Goal: Information Seeking & Learning: Learn about a topic

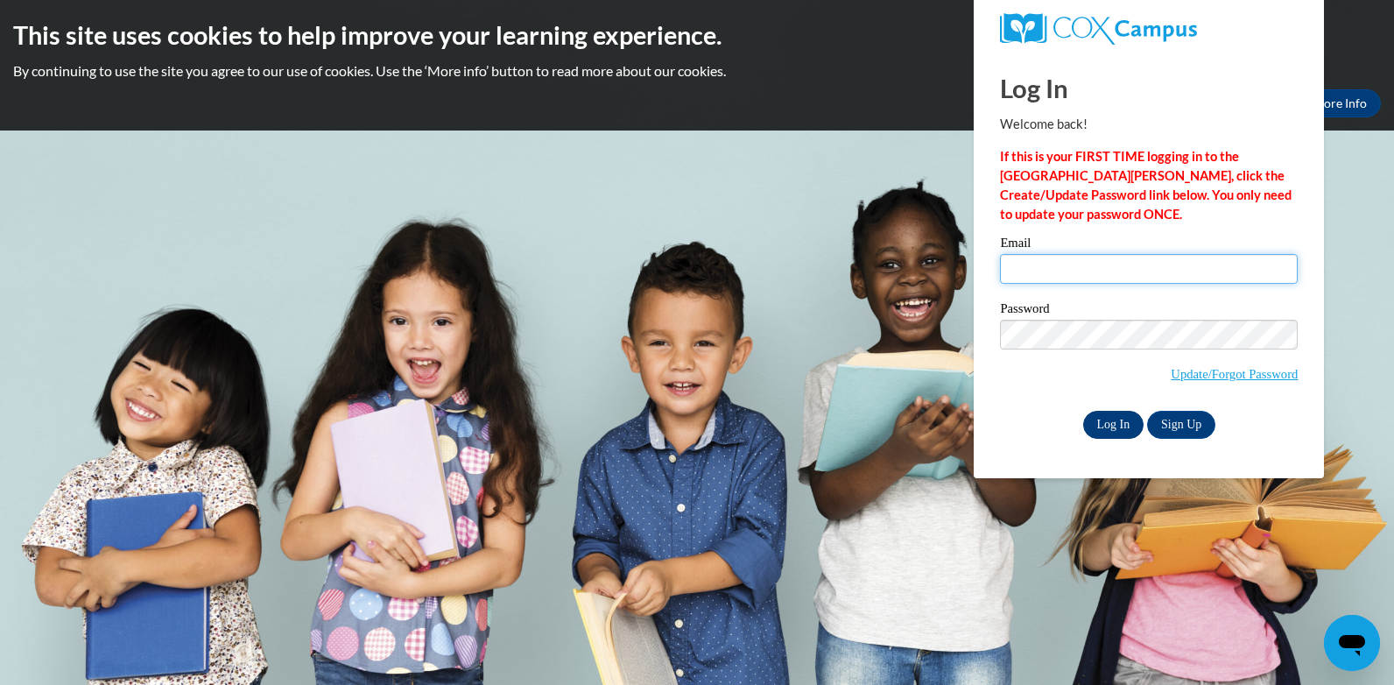
type input "[EMAIL_ADDRESS][DOMAIN_NAME]"
click at [1121, 422] on input "Log In" at bounding box center [1113, 425] width 61 height 28
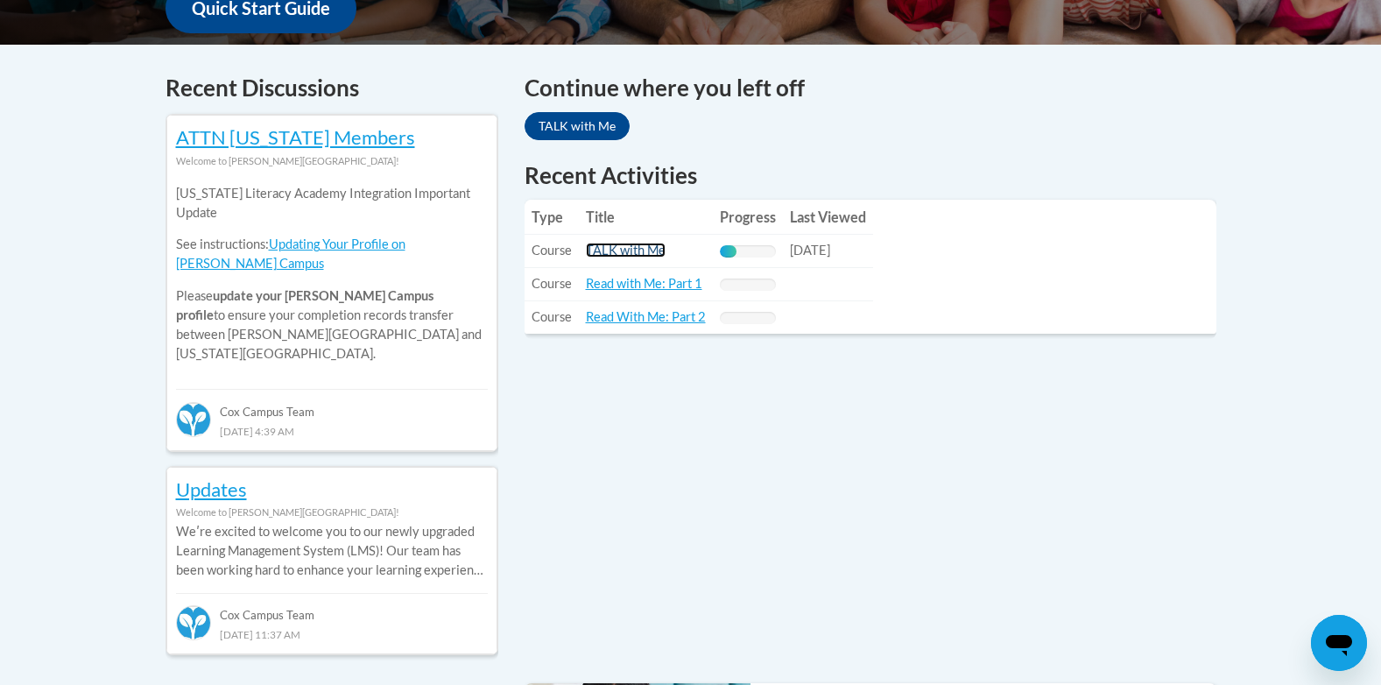
click at [617, 243] on link "TALK with Me" at bounding box center [626, 250] width 80 height 15
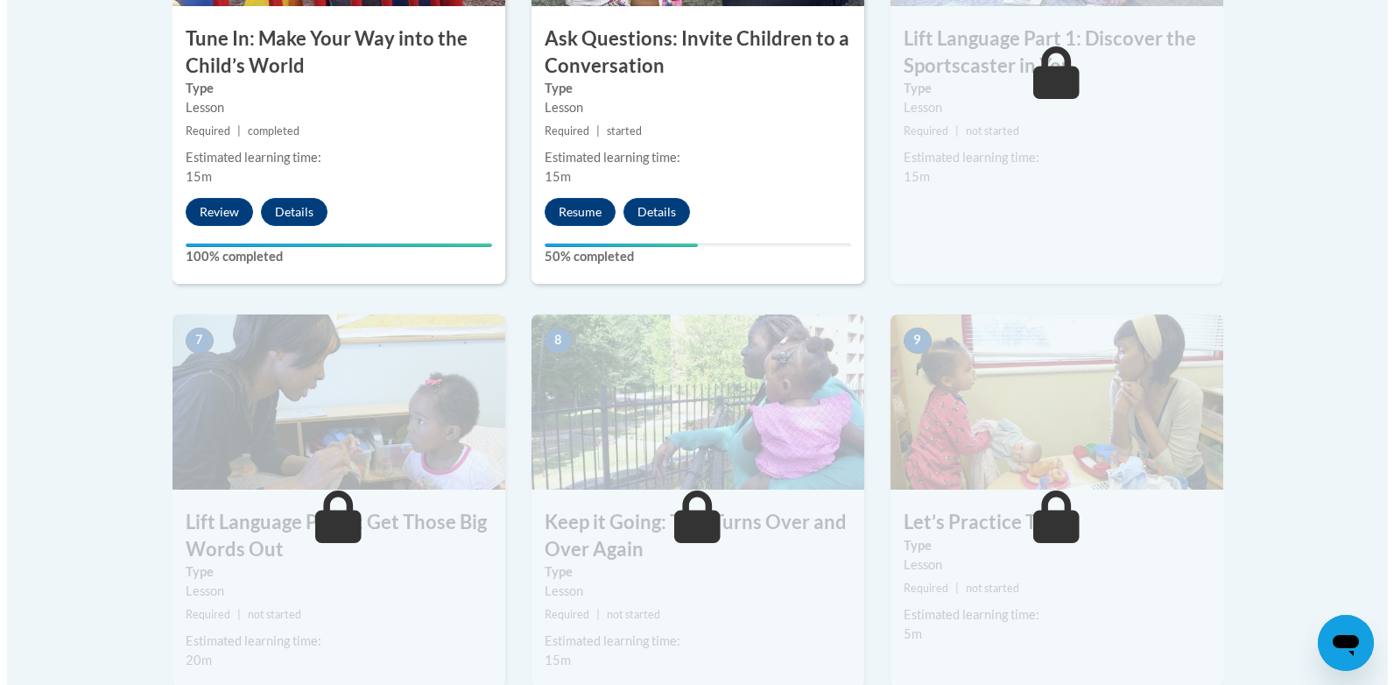
scroll to position [1226, 0]
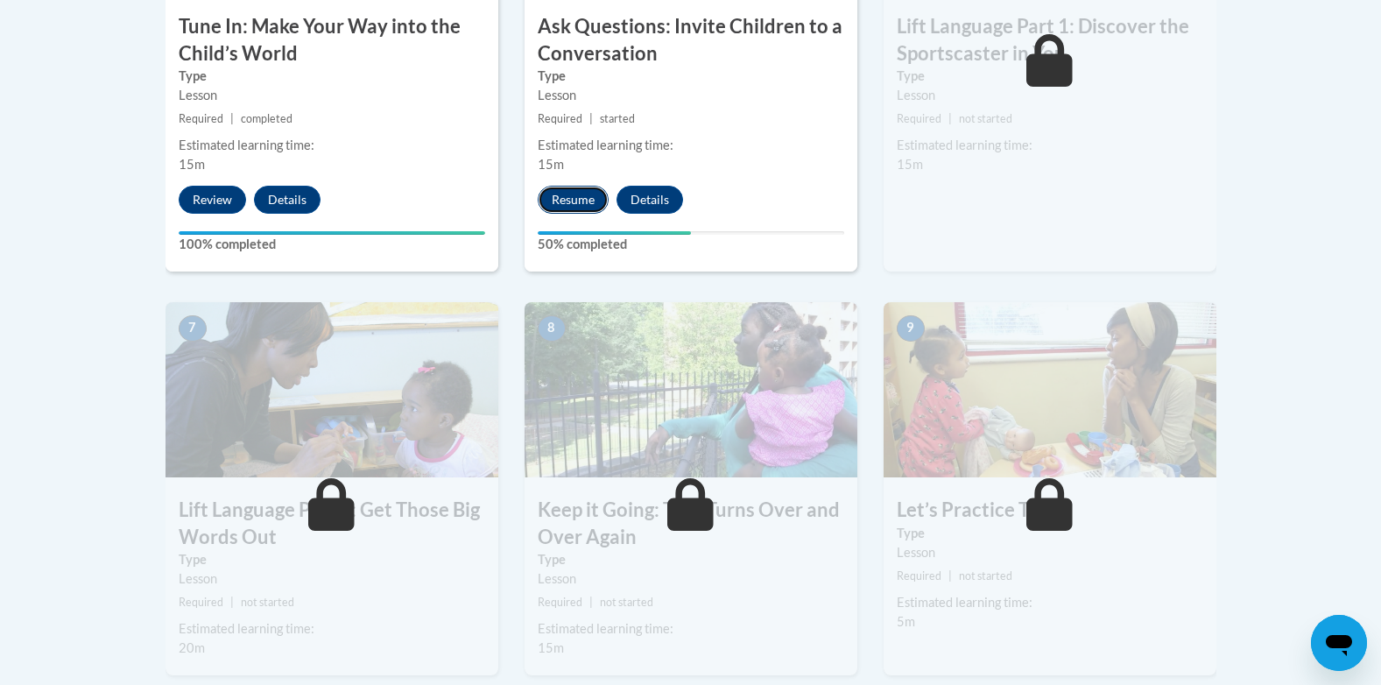
click at [569, 202] on button "Resume" at bounding box center [573, 200] width 71 height 28
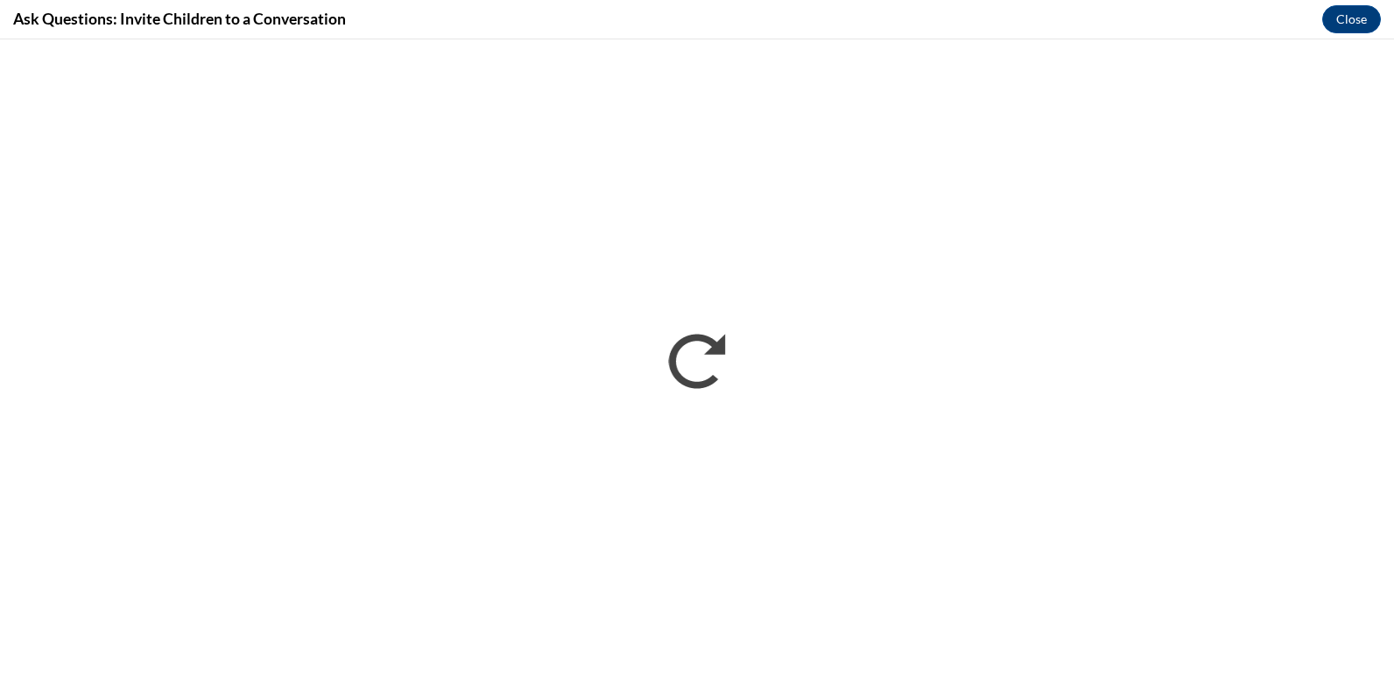
scroll to position [0, 0]
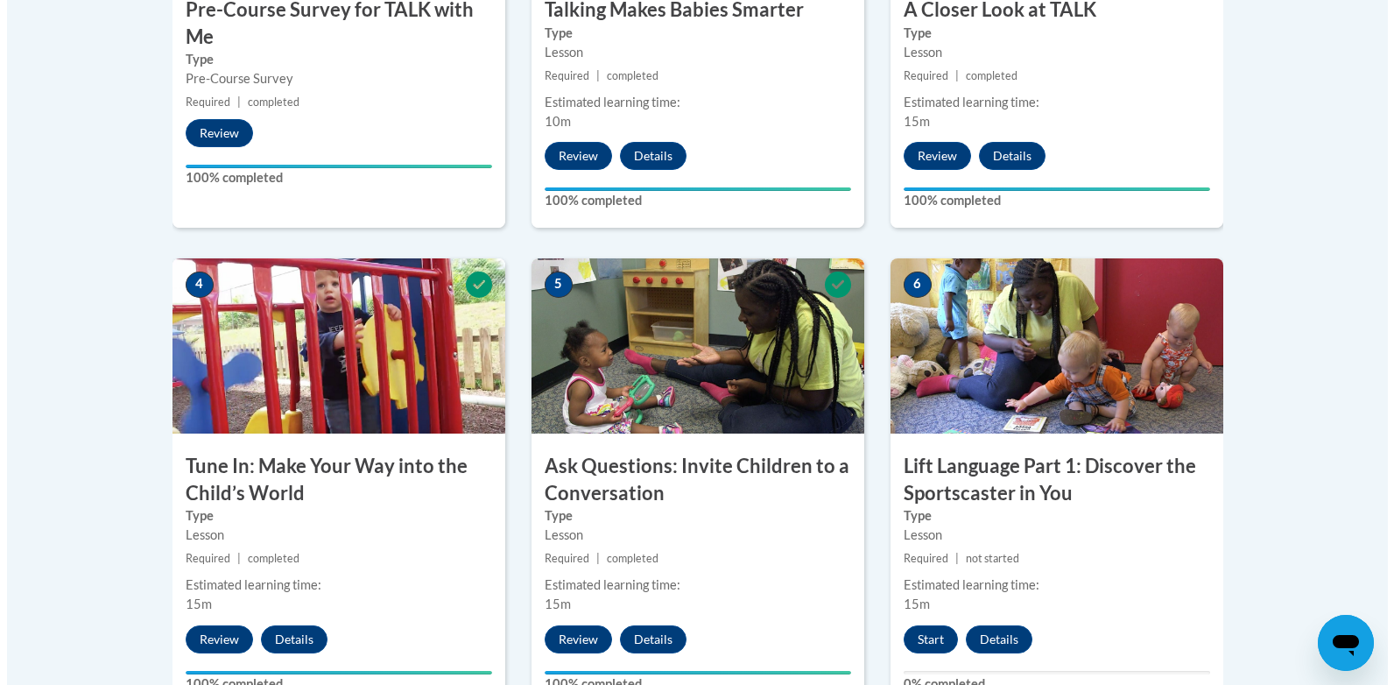
scroll to position [828, 0]
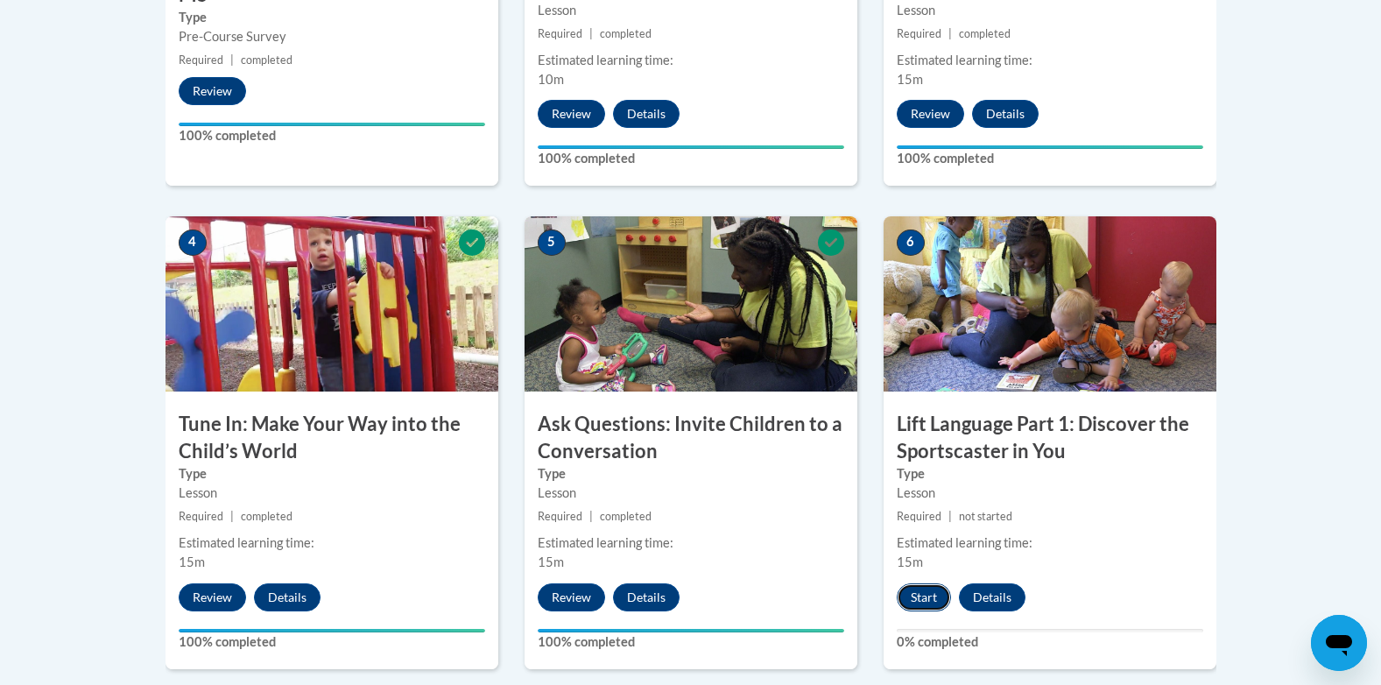
click at [932, 591] on button "Start" at bounding box center [924, 597] width 54 height 28
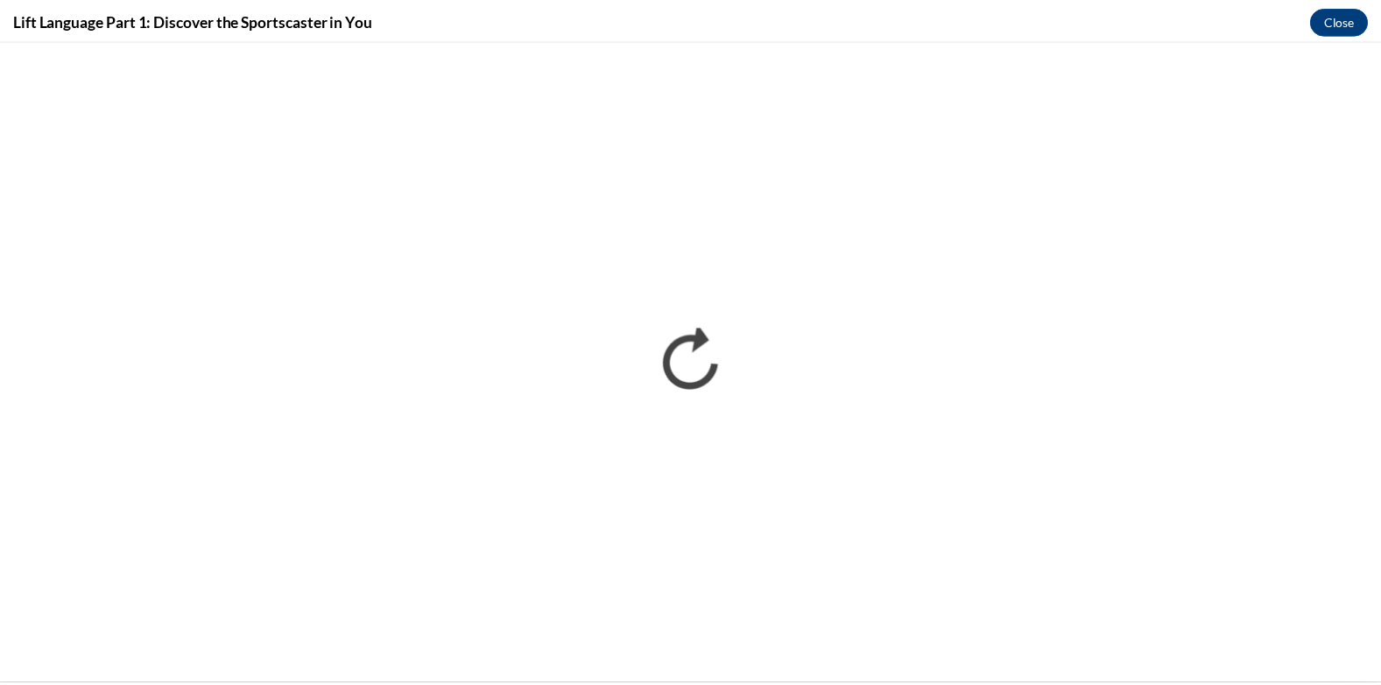
scroll to position [0, 0]
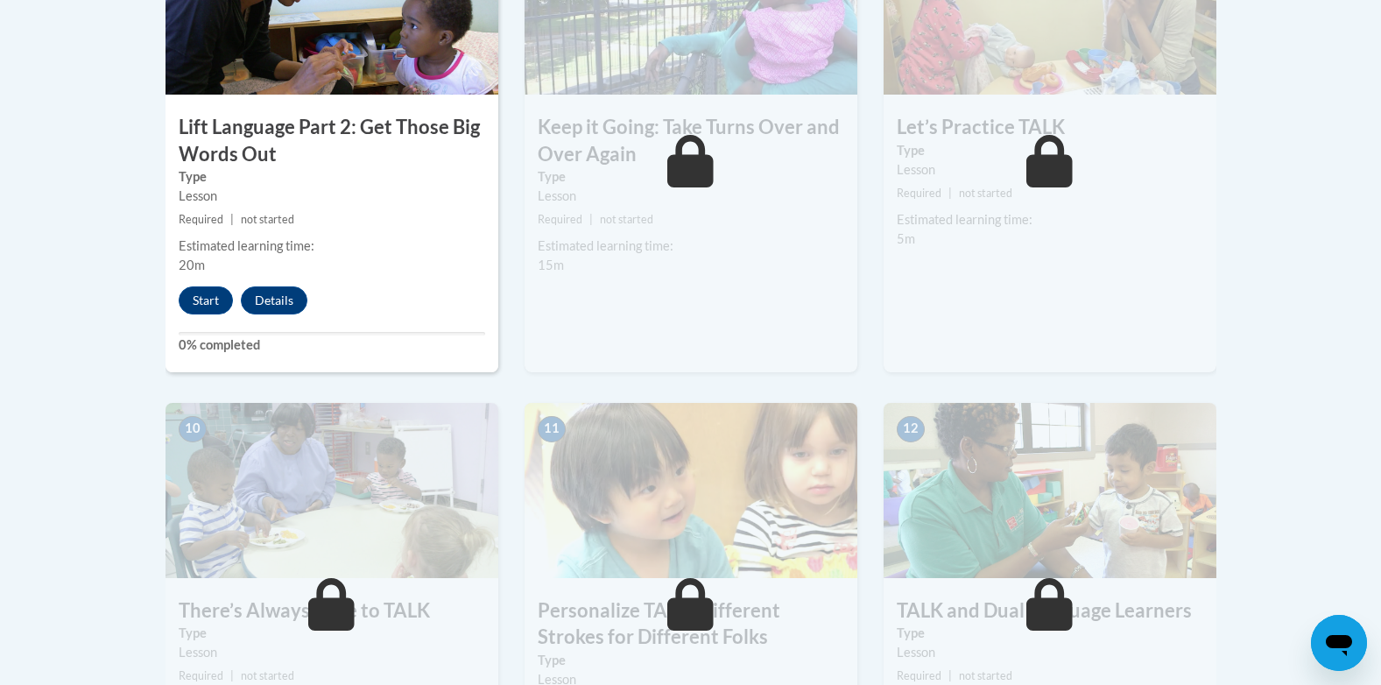
scroll to position [1502, 0]
